Goal: Find specific page/section: Find specific page/section

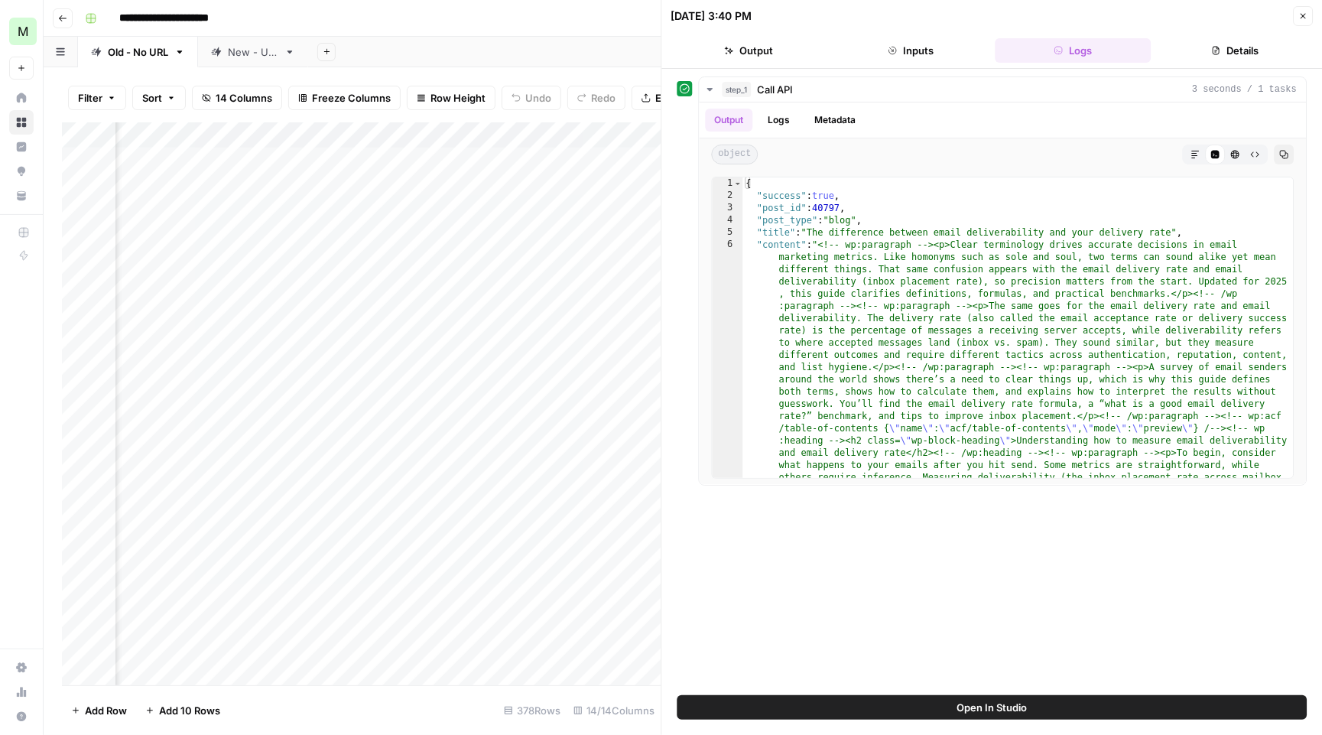
click at [1301, 8] on button "Close" at bounding box center [1303, 16] width 20 height 20
